Goal: Task Accomplishment & Management: Complete application form

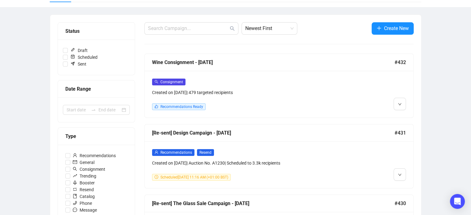
scroll to position [59, 0]
click at [399, 104] on icon "down" at bounding box center [399, 104] width 3 height 2
click at [406, 115] on span "Edit" at bounding box center [409, 117] width 7 height 5
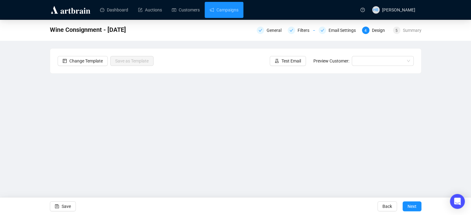
scroll to position [15, 0]
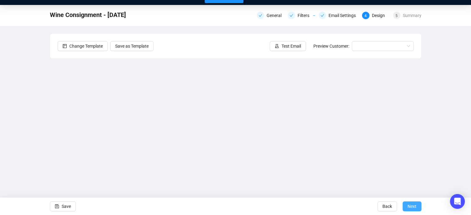
click at [415, 210] on span "Next" at bounding box center [412, 206] width 9 height 17
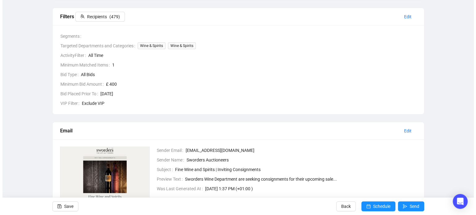
scroll to position [182, 0]
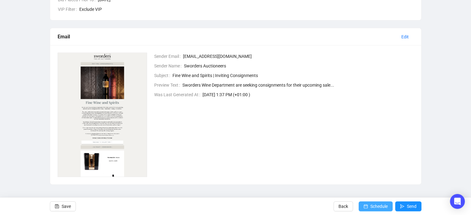
click at [375, 211] on span "Schedule" at bounding box center [379, 206] width 17 height 17
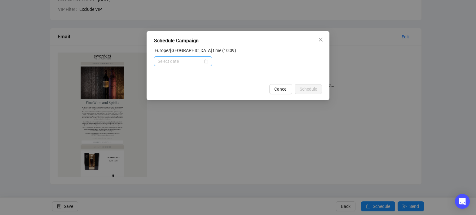
click at [206, 60] on div at bounding box center [183, 61] width 50 height 7
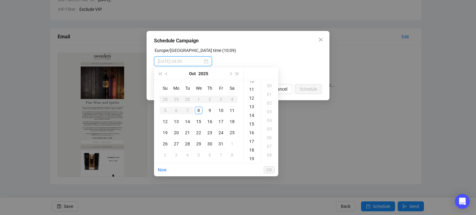
scroll to position [98, 0]
type input "[DATE] 11:00"
click at [252, 82] on div "11" at bounding box center [252, 83] width 15 height 9
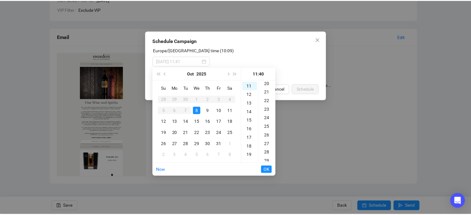
scroll to position [0, 0]
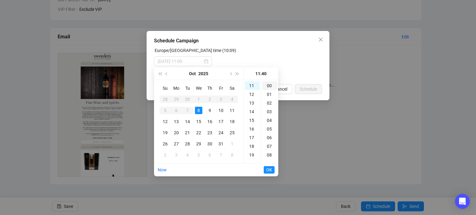
click at [268, 86] on div "00" at bounding box center [269, 85] width 15 height 9
type input "[DATE] 11:00"
click at [272, 170] on span "OK" at bounding box center [269, 170] width 6 height 12
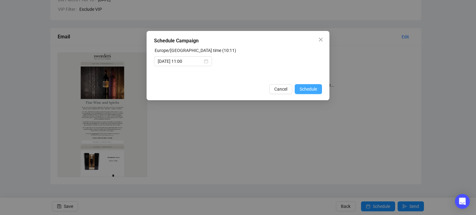
click at [319, 86] on button "Schedule" at bounding box center [308, 89] width 27 height 10
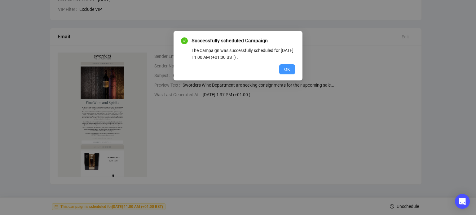
click at [285, 68] on span "OK" at bounding box center [287, 69] width 6 height 7
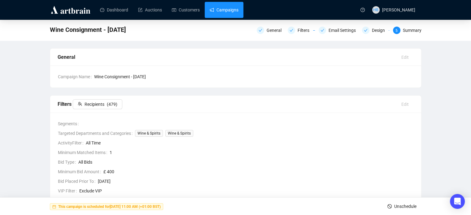
click at [217, 8] on link "Campaigns" at bounding box center [224, 10] width 29 height 16
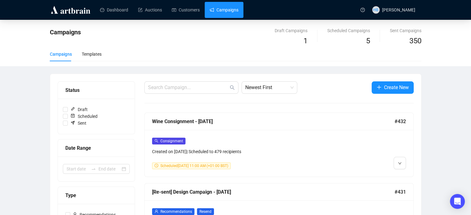
scroll to position [43, 0]
